Goal: Information Seeking & Learning: Learn about a topic

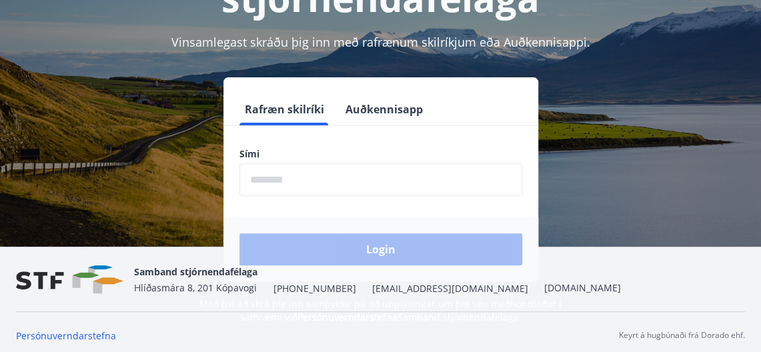
scroll to position [165, 0]
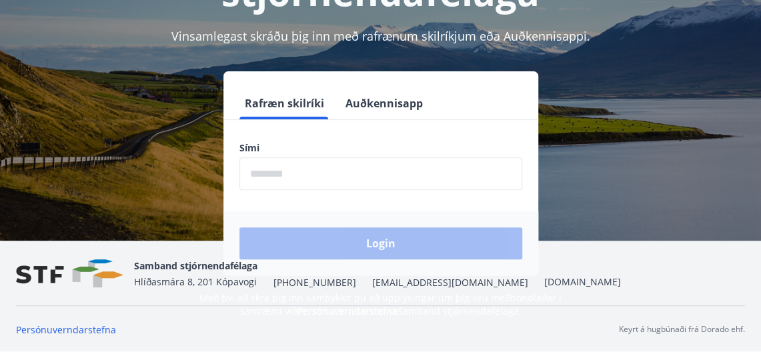
click at [275, 178] on input "phone" at bounding box center [380, 173] width 283 height 33
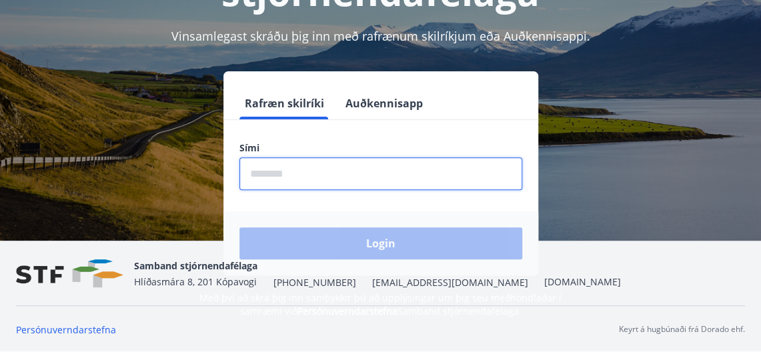
type input "********"
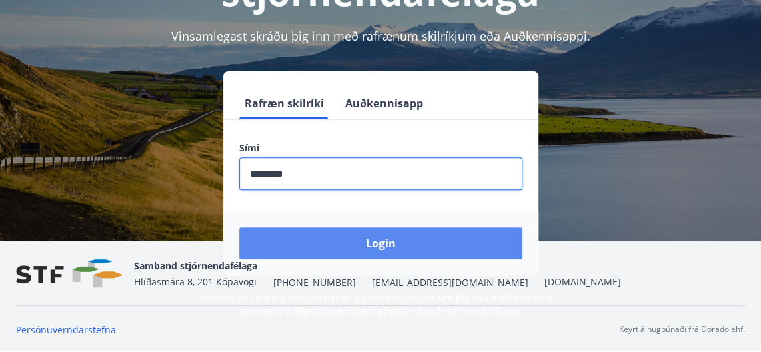
click at [371, 241] on button "Login" at bounding box center [380, 243] width 283 height 32
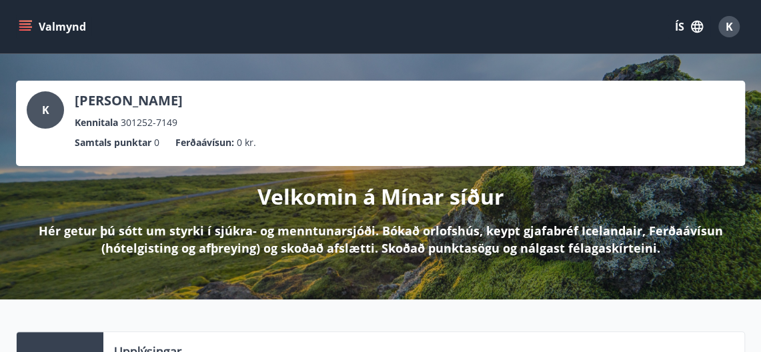
click at [24, 24] on icon "menu" at bounding box center [25, 23] width 12 height 1
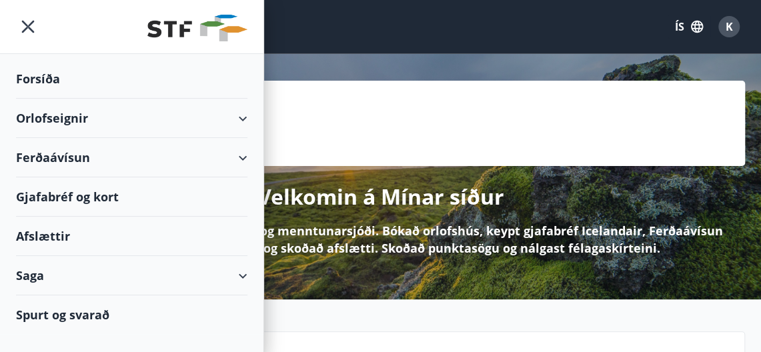
click at [241, 273] on div "Saga" at bounding box center [131, 275] width 231 height 39
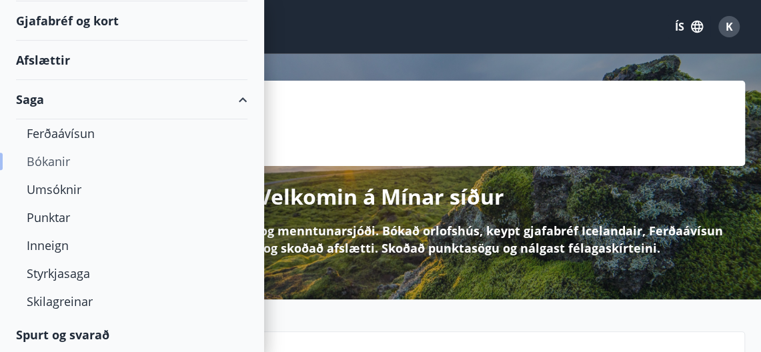
scroll to position [67, 0]
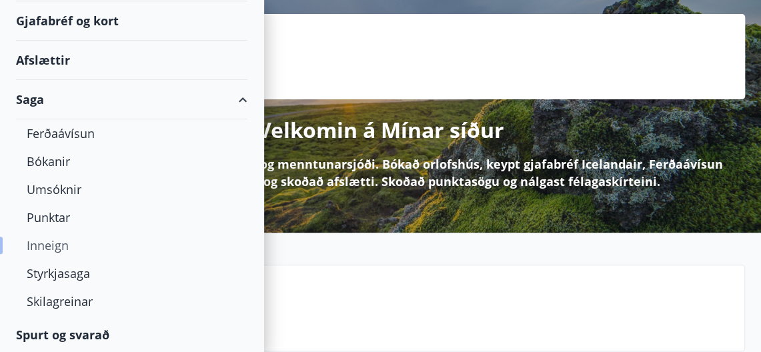
click at [57, 246] on div "Inneign" at bounding box center [132, 245] width 210 height 28
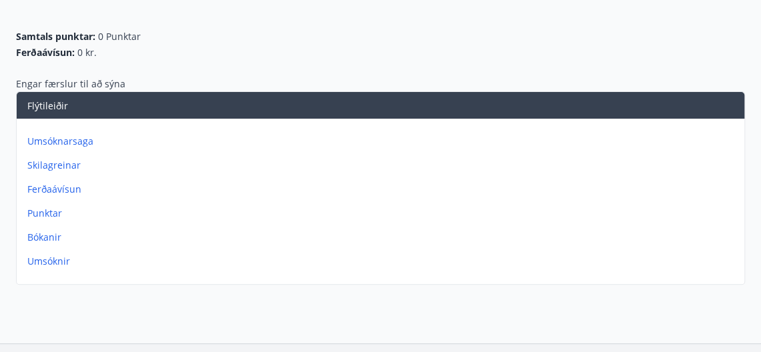
scroll to position [133, 0]
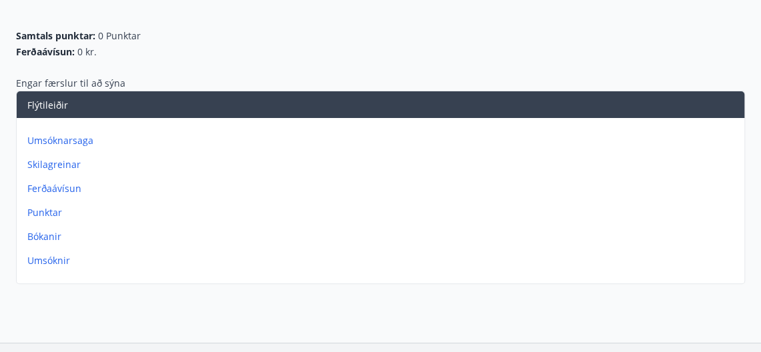
click at [59, 257] on p "Umsóknir" at bounding box center [382, 260] width 711 height 13
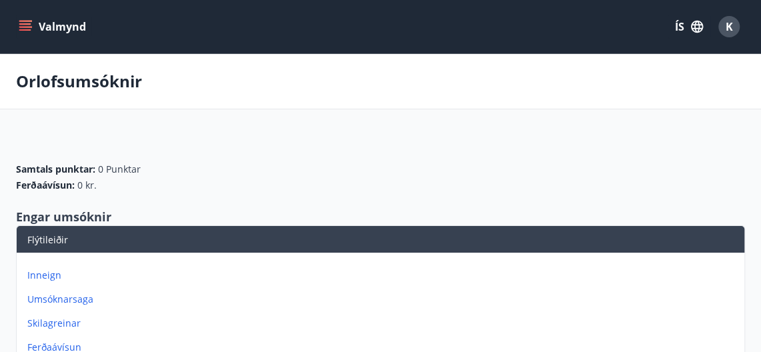
click at [27, 27] on icon "menu" at bounding box center [26, 26] width 15 height 1
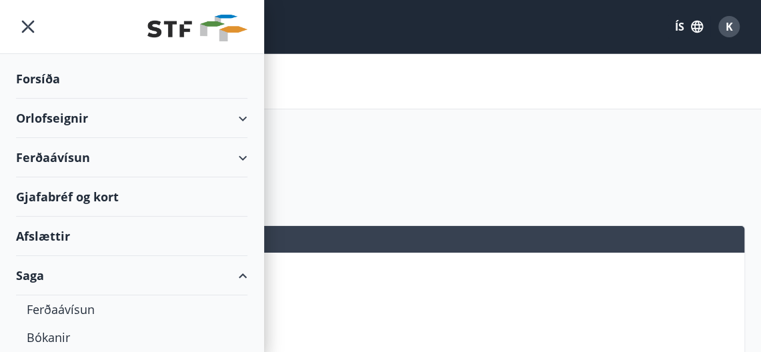
click at [43, 67] on div "Forsíða" at bounding box center [131, 78] width 231 height 39
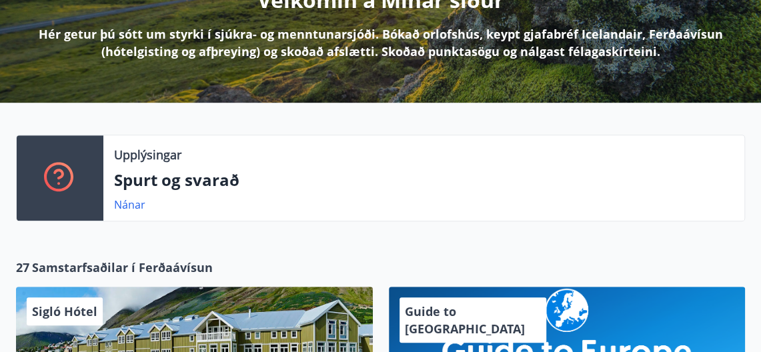
scroll to position [200, 0]
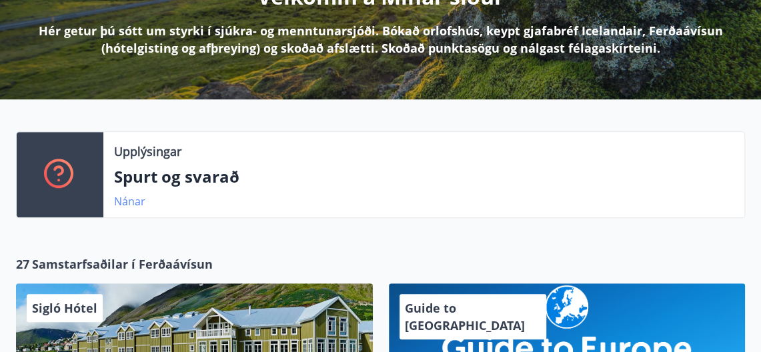
click at [130, 197] on link "Nánar" at bounding box center [129, 201] width 31 height 15
